Goal: Task Accomplishment & Management: Use online tool/utility

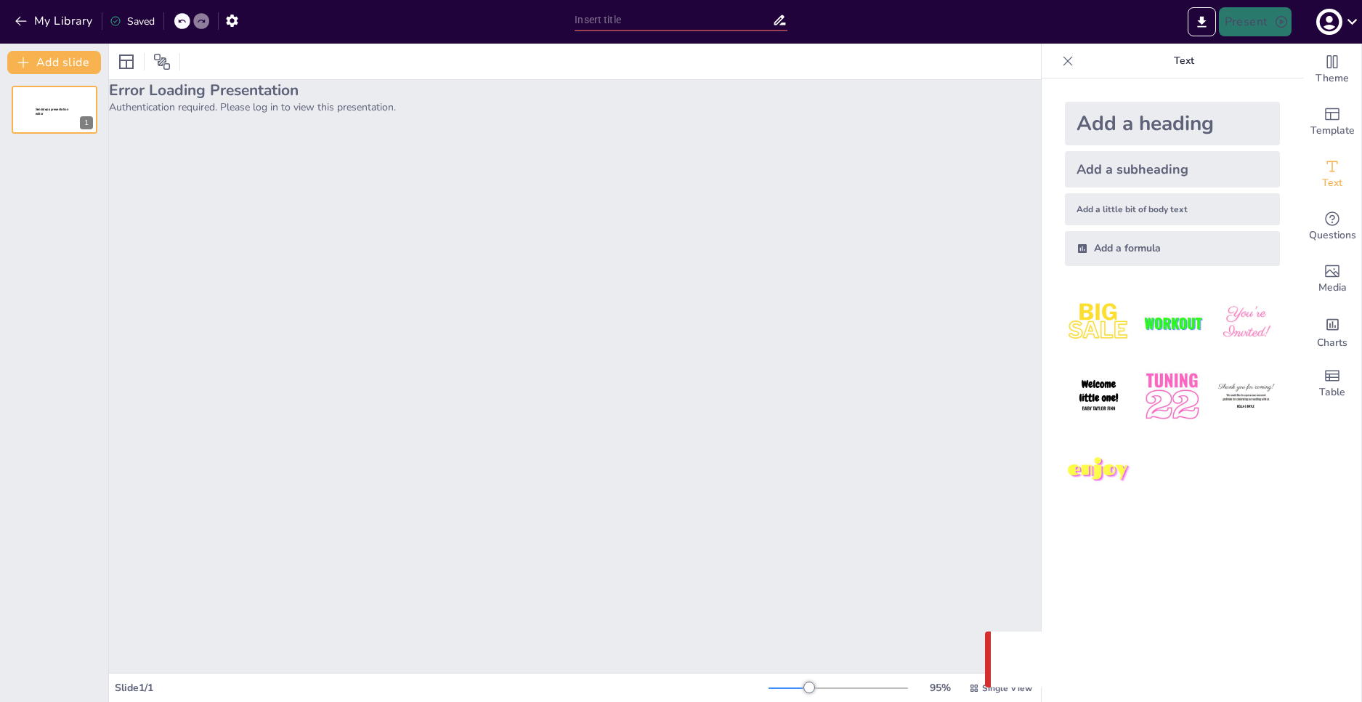
click at [597, 123] on div "Error Loading Presentation Authentication required. Please log in to view this …" at bounding box center [575, 376] width 932 height 593
click at [1322, 18] on icon "button" at bounding box center [1329, 22] width 20 height 20
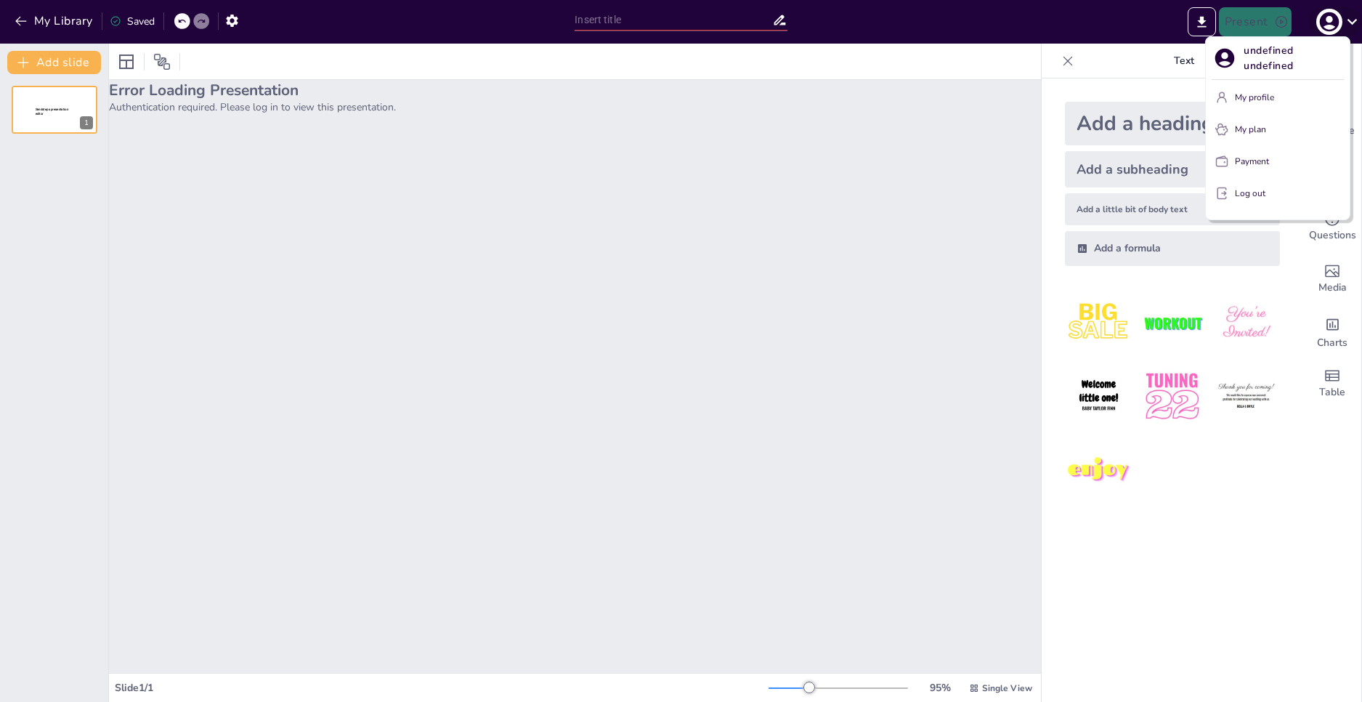
click at [1322, 18] on div at bounding box center [681, 351] width 1362 height 702
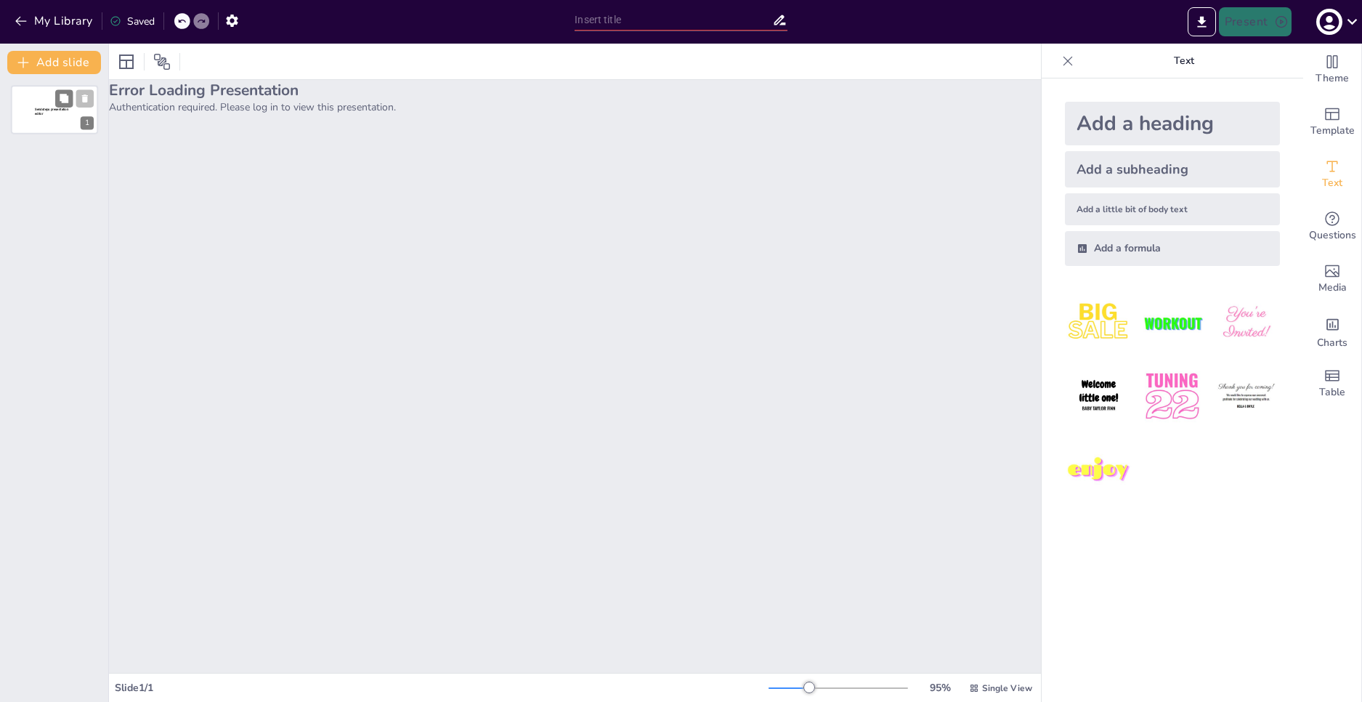
click at [50, 111] on span "Sendsteps presentation editor" at bounding box center [51, 111] width 33 height 8
click at [1337, 14] on icon "button" at bounding box center [1329, 21] width 23 height 23
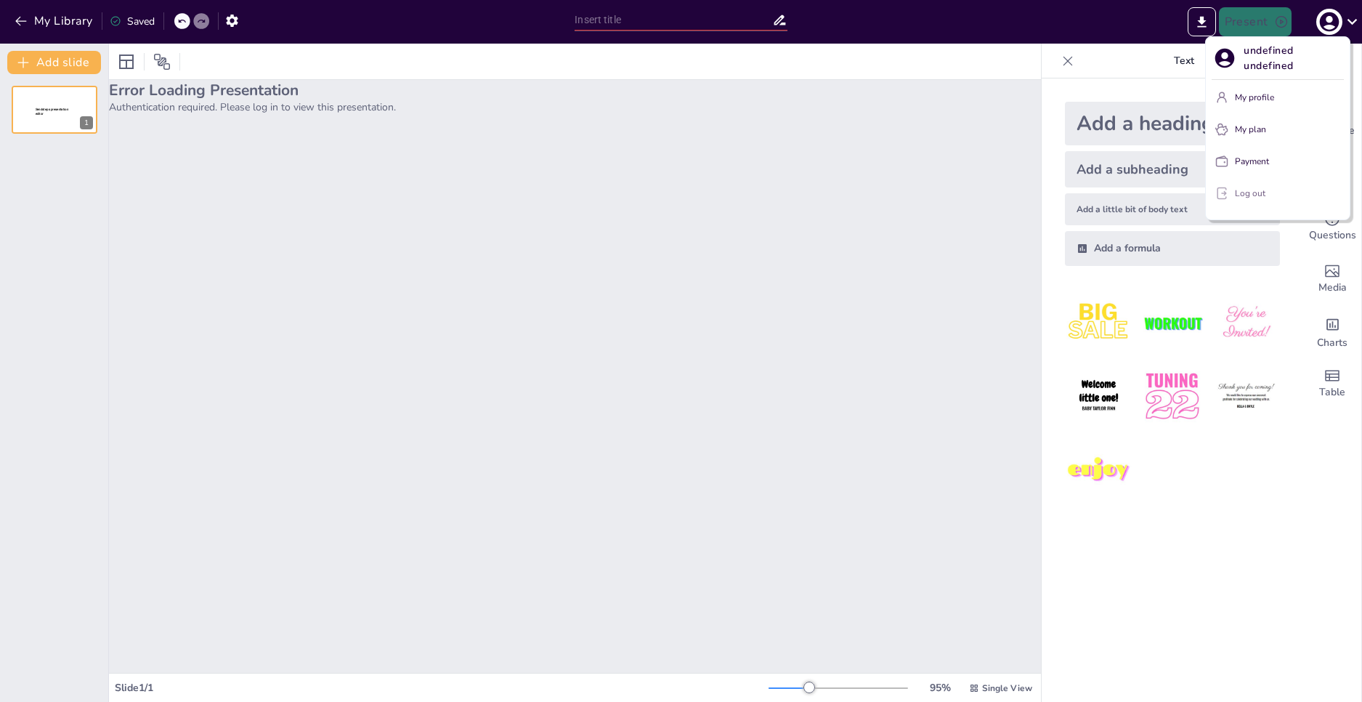
click at [1262, 203] on button "Log out" at bounding box center [1277, 193] width 132 height 23
click at [1264, 195] on p "Log out" at bounding box center [1250, 193] width 31 height 13
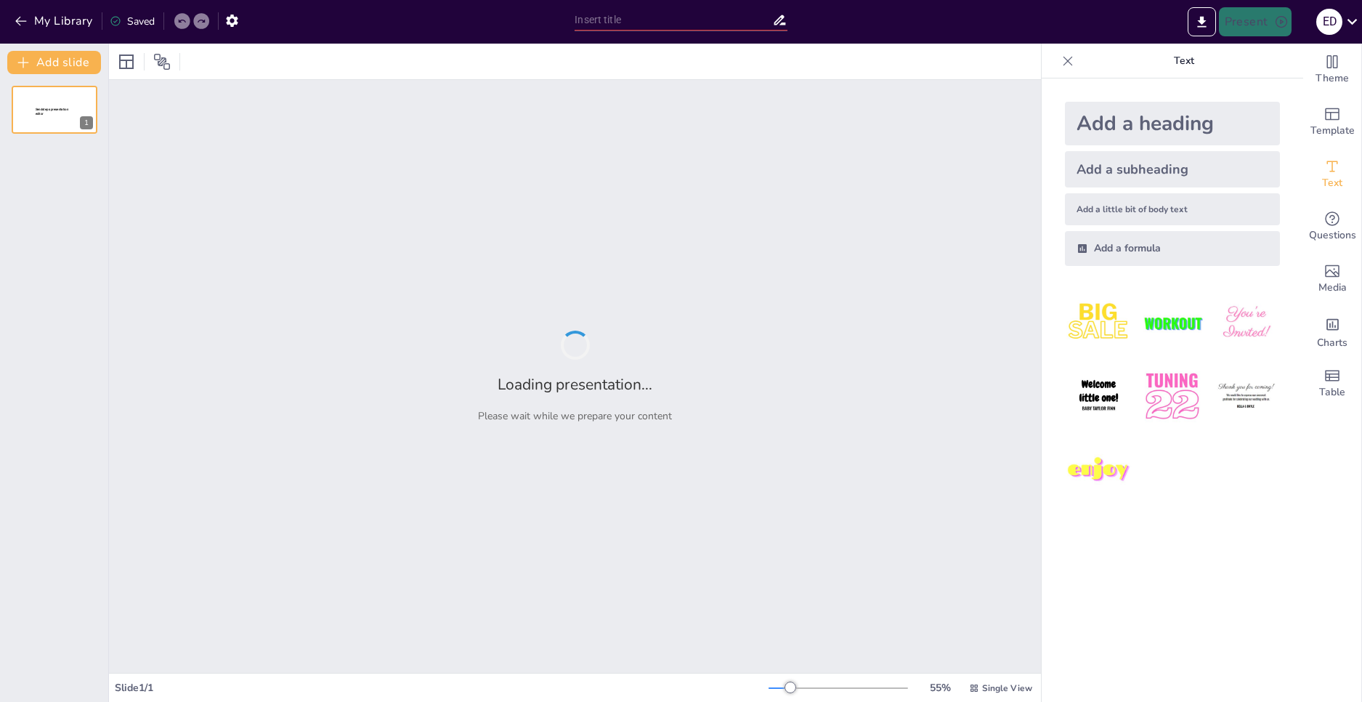
type input "Sendsteps presentation"
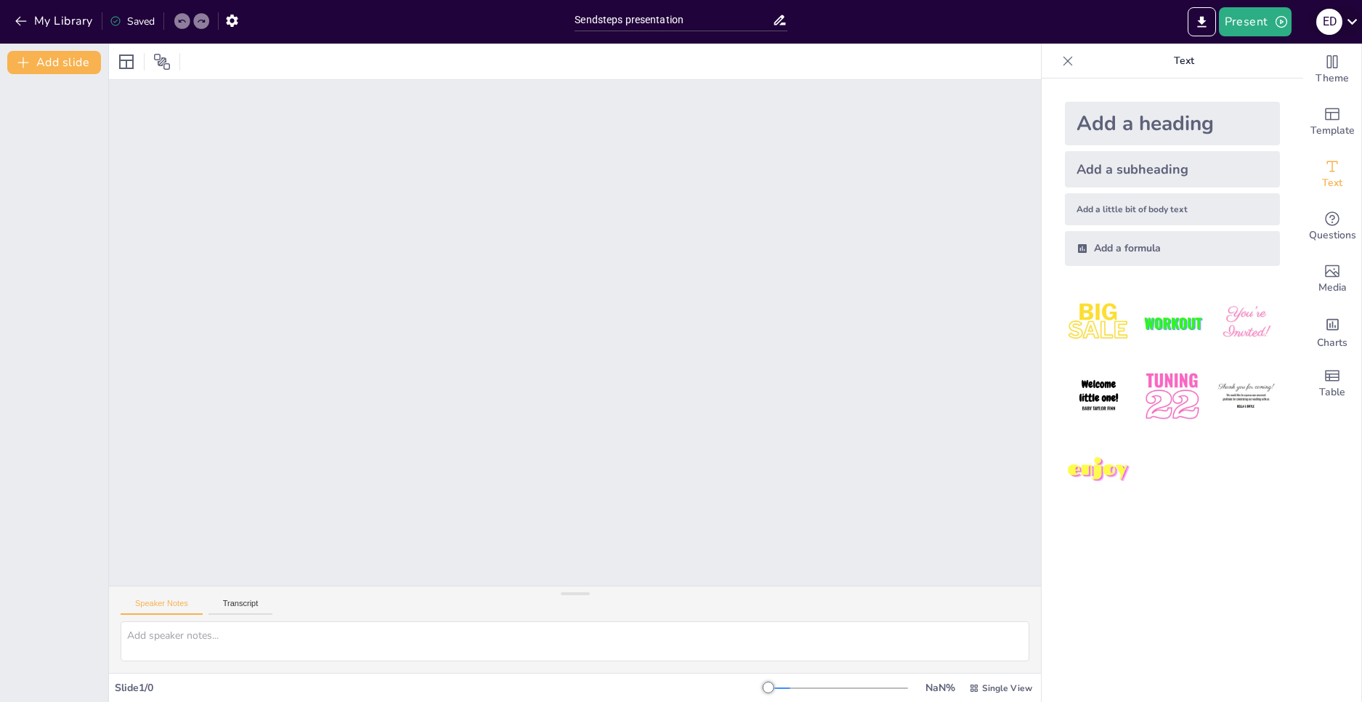
click at [1346, 9] on div "E d" at bounding box center [1335, 21] width 53 height 29
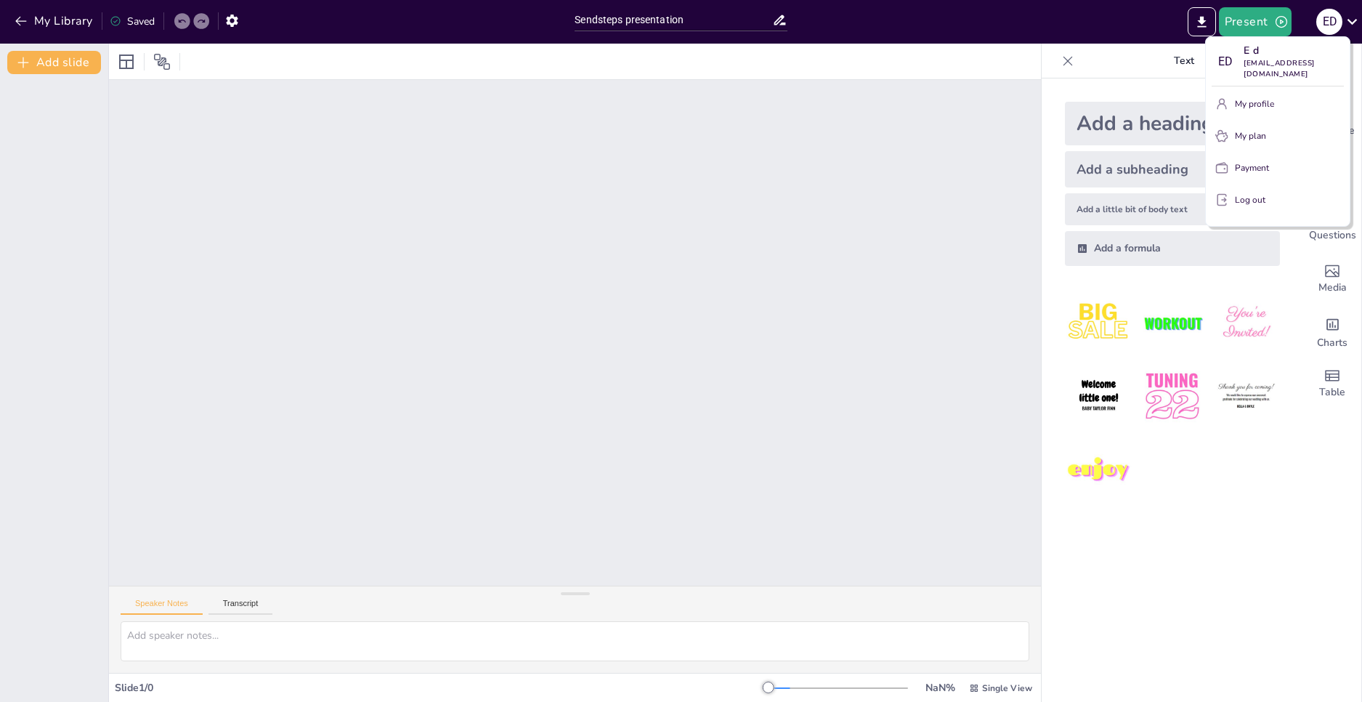
click at [333, 56] on div at bounding box center [681, 351] width 1362 height 702
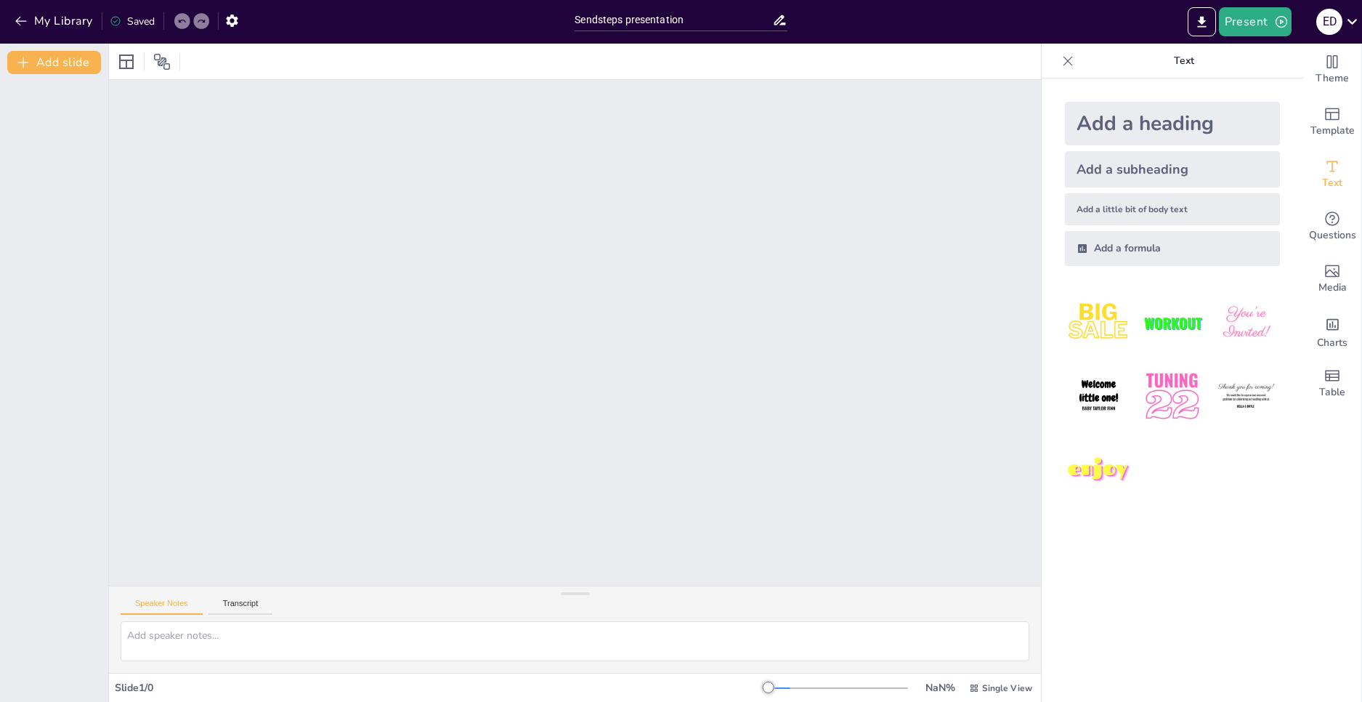
click at [123, 18] on div "Saved" at bounding box center [132, 22] width 45 height 14
click at [784, 691] on div at bounding box center [837, 688] width 139 height 12
click at [784, 688] on div at bounding box center [780, 687] width 25 height 1
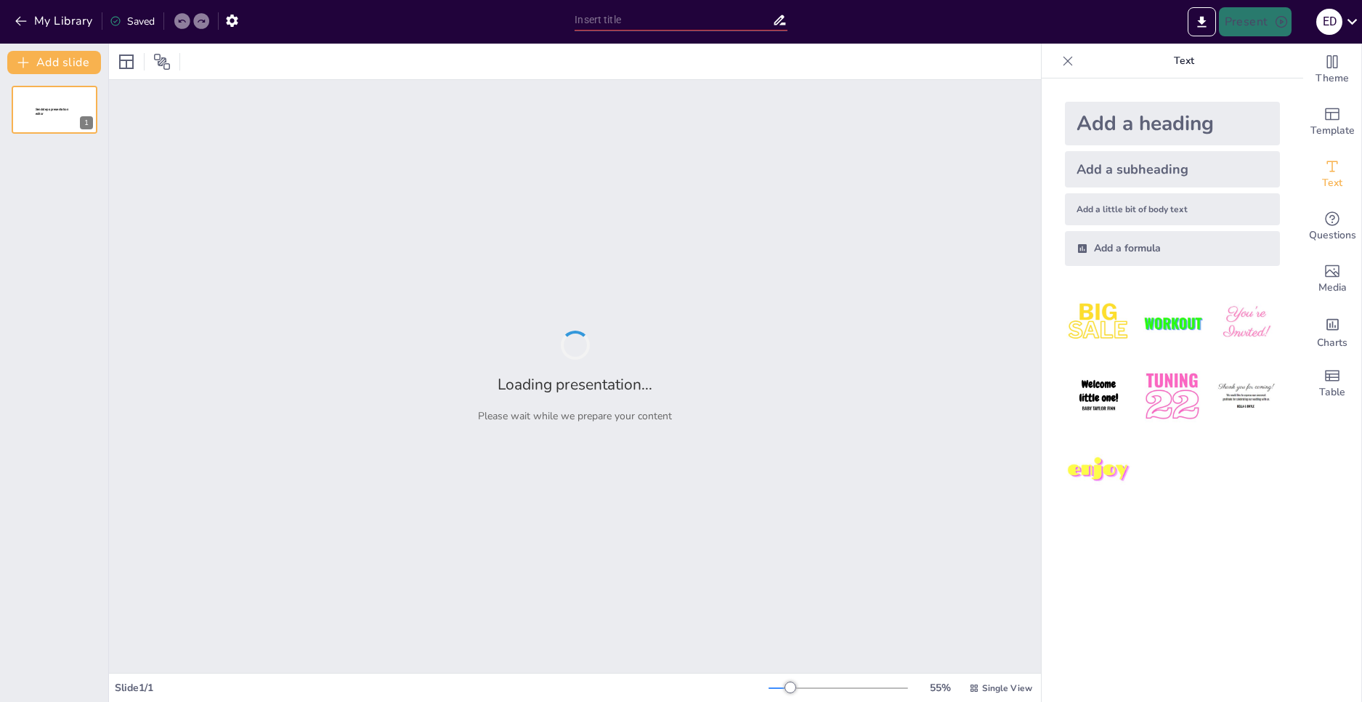
type input "Sendsteps presentation"
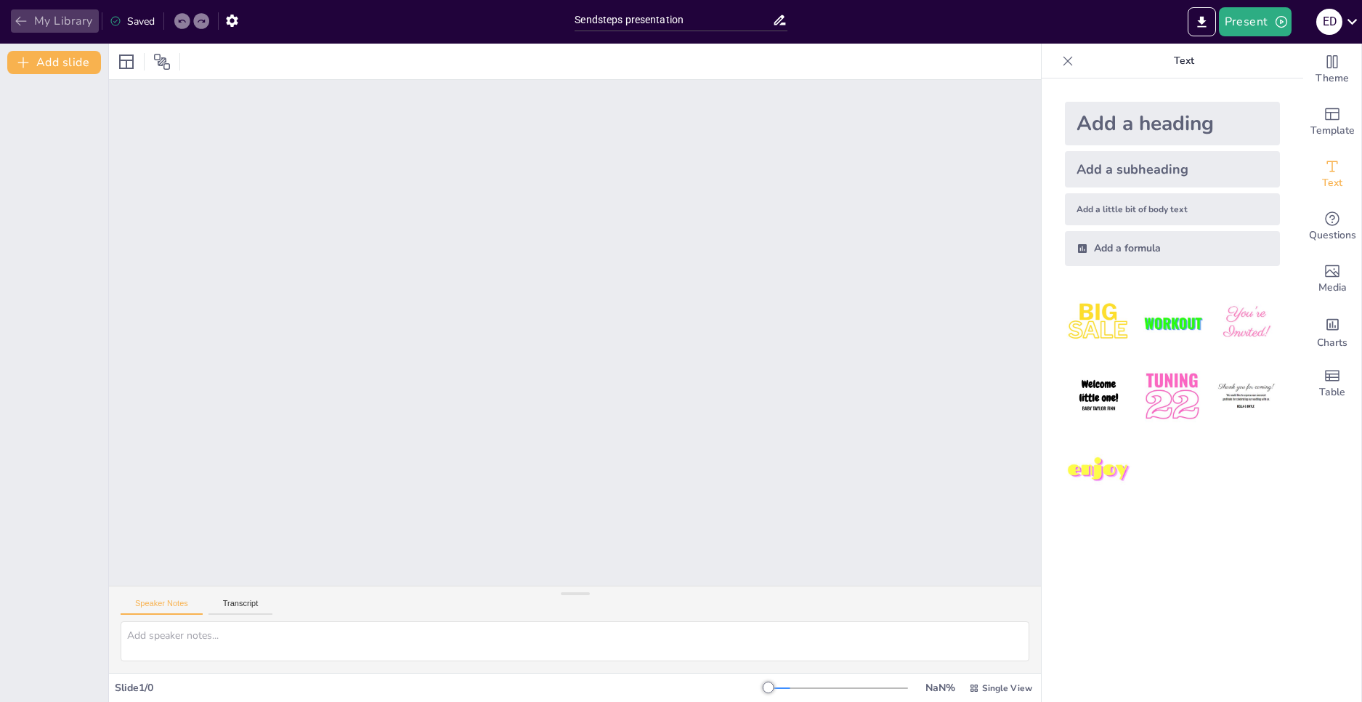
click at [15, 13] on button "My Library" at bounding box center [55, 20] width 88 height 23
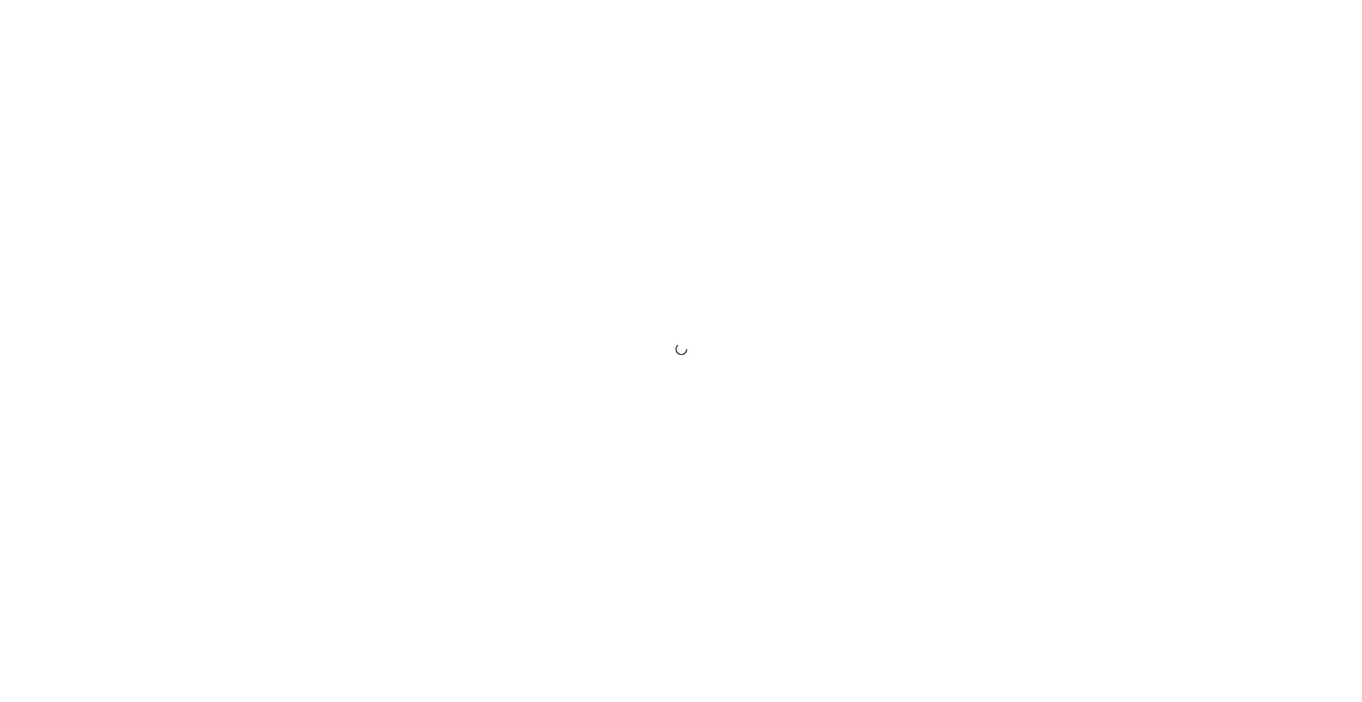
click at [838, 353] on div at bounding box center [681, 351] width 1362 height 702
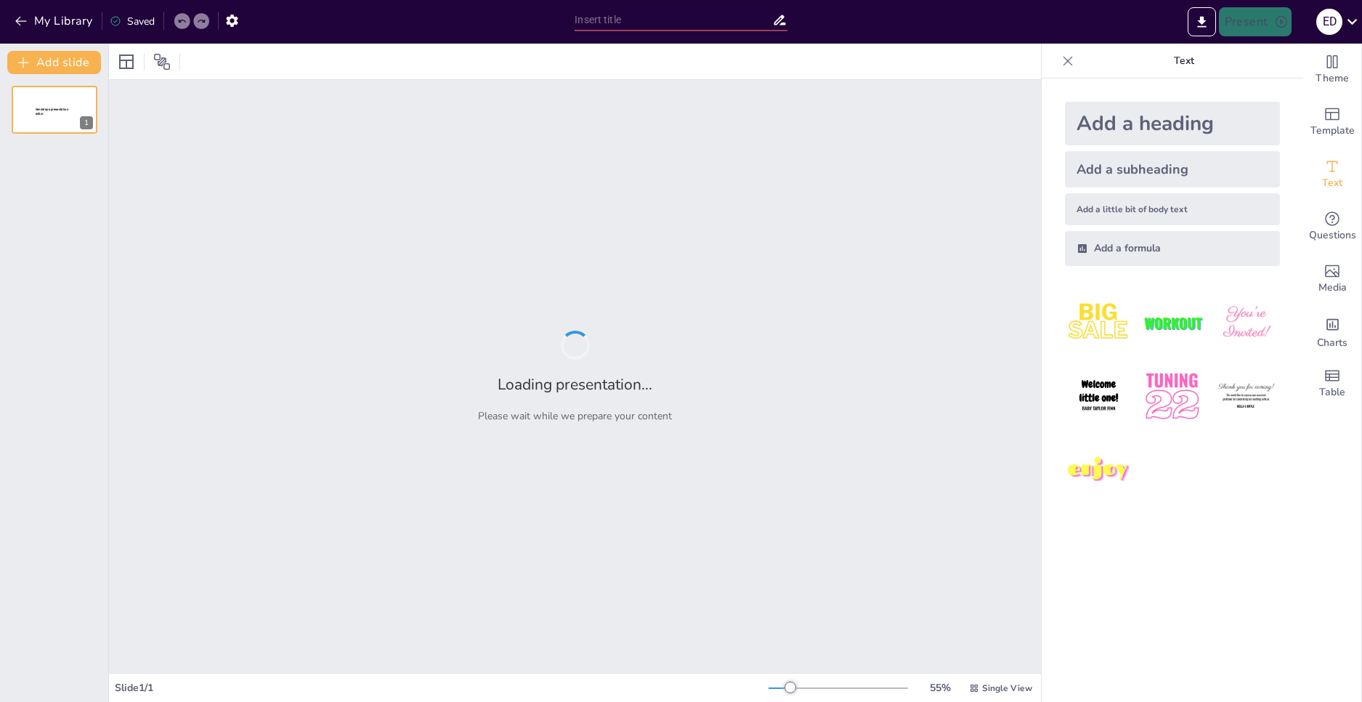
type input "Sendsteps presentation"
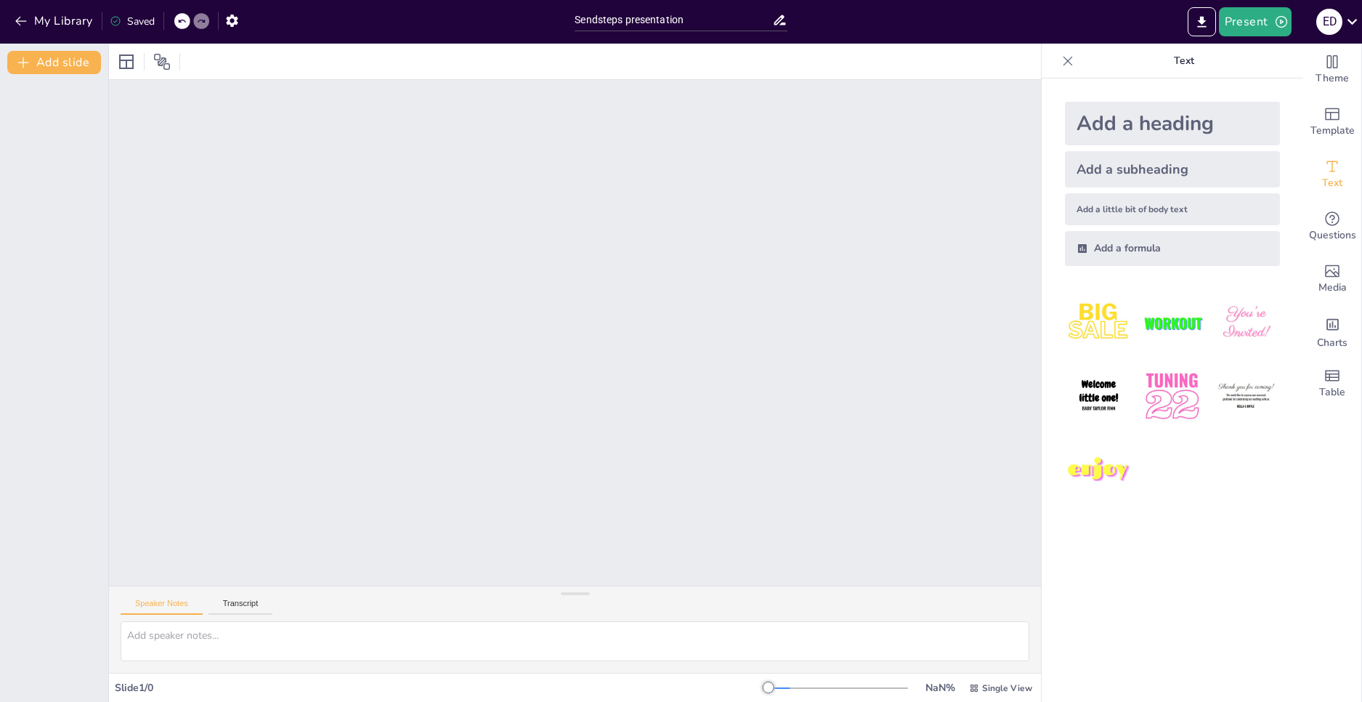
click at [180, 18] on icon at bounding box center [181, 21] width 9 height 9
click at [179, 17] on icon at bounding box center [181, 21] width 9 height 9
click at [203, 23] on icon at bounding box center [201, 22] width 7 height 4
click at [15, 23] on icon "button" at bounding box center [21, 21] width 15 height 15
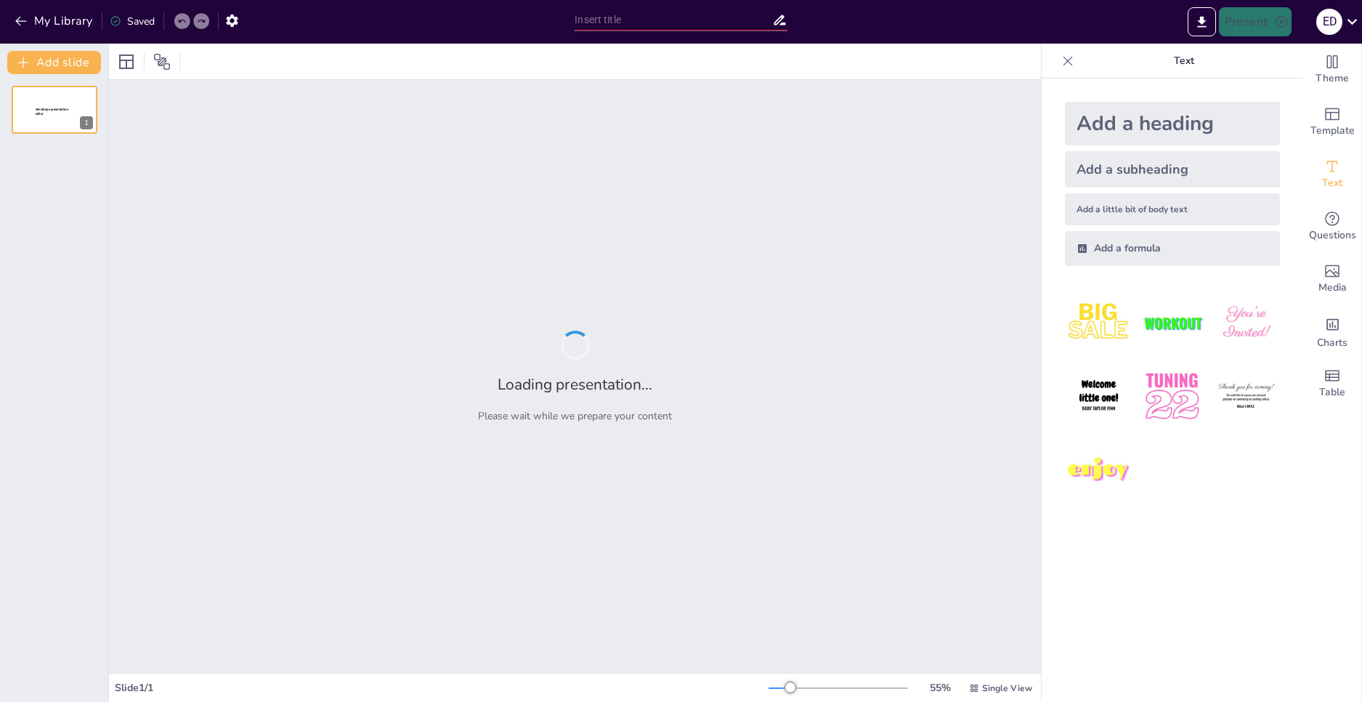
type input "Sendsteps presentation"
